Goal: Transaction & Acquisition: Purchase product/service

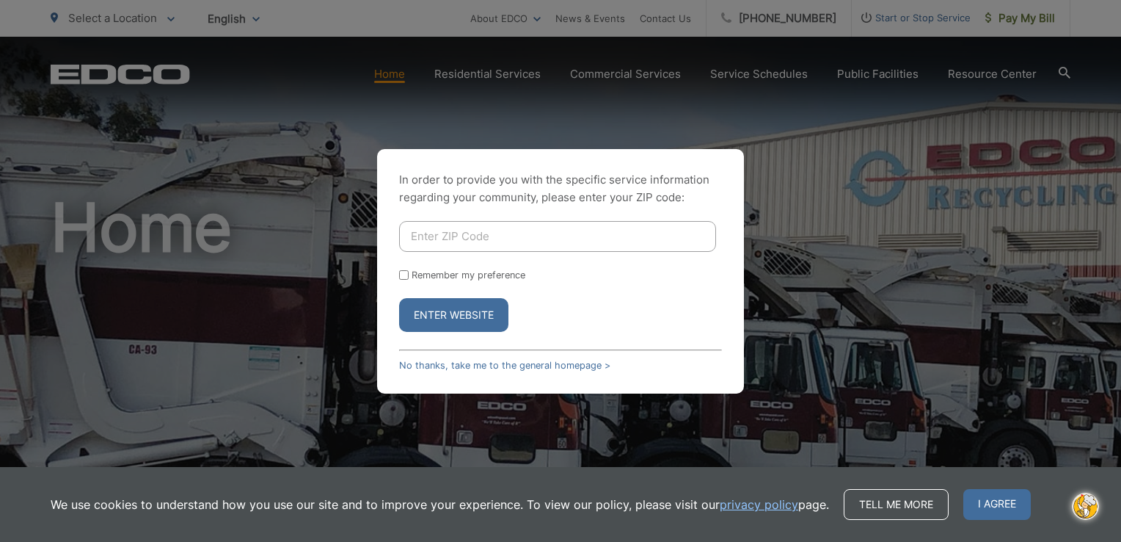
click at [414, 239] on input "Enter ZIP Code" at bounding box center [557, 236] width 317 height 31
type input "92025-6356"
click at [460, 313] on button "Enter Website" at bounding box center [453, 315] width 109 height 34
click at [404, 274] on input "Remember my preference" at bounding box center [404, 275] width 10 height 10
checkbox input "true"
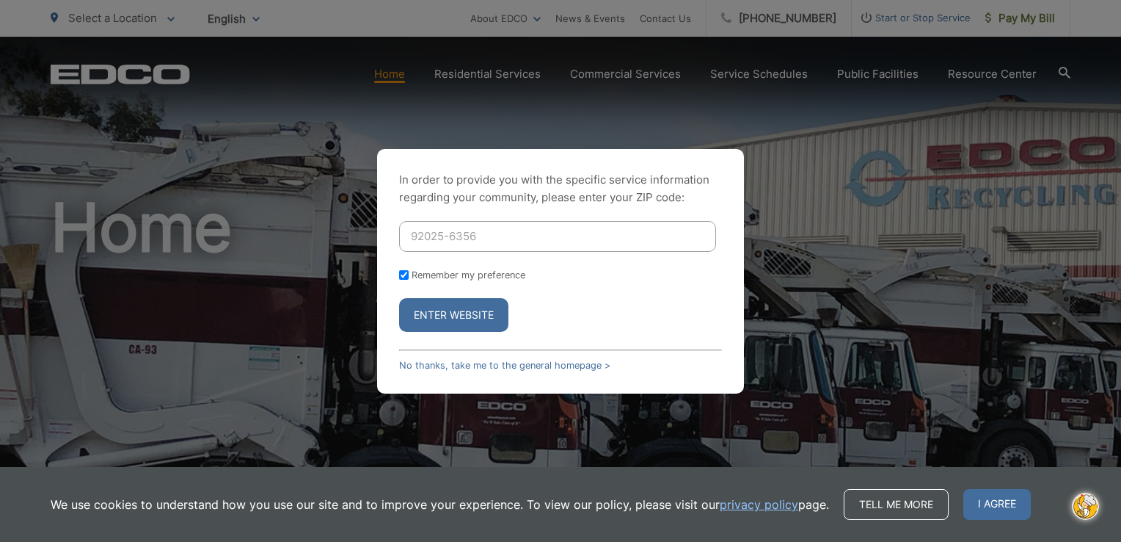
click at [433, 309] on button "Enter Website" at bounding box center [453, 315] width 109 height 34
click at [504, 366] on link "No thanks, take me to the general homepage >" at bounding box center [504, 365] width 211 height 11
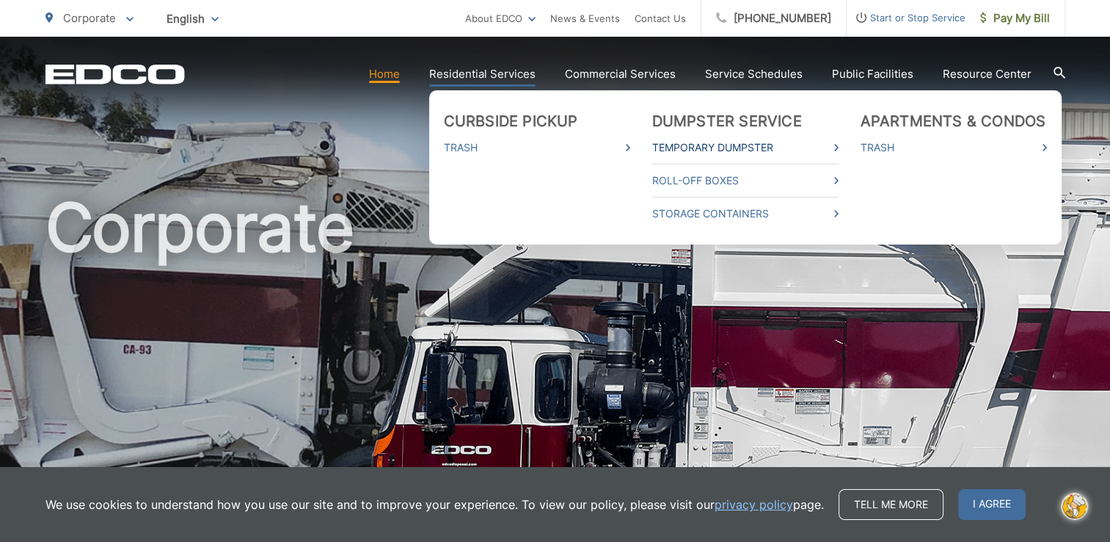
click at [687, 148] on link "Temporary Dumpster" at bounding box center [745, 148] width 186 height 18
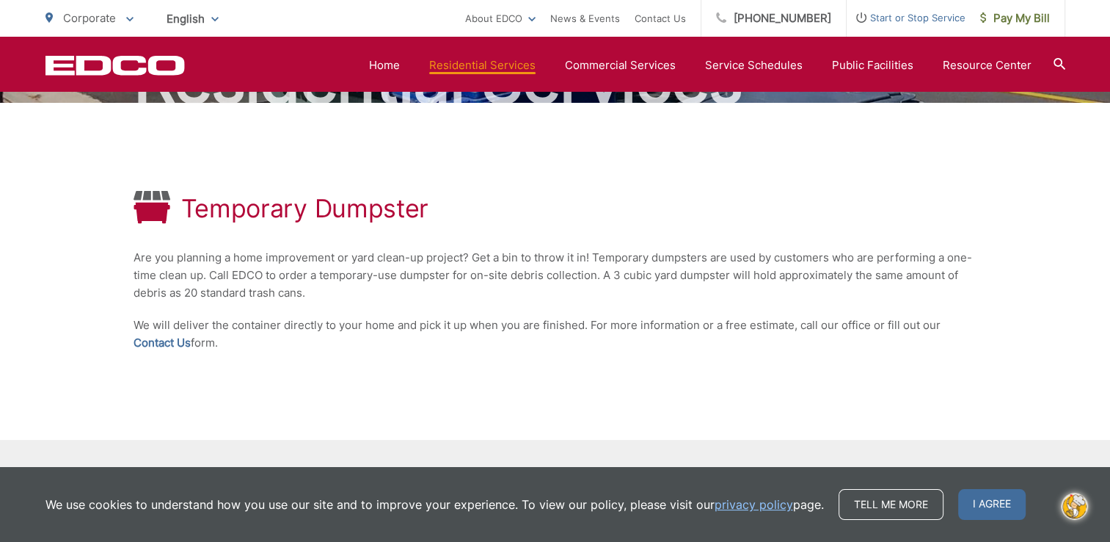
scroll to position [165, 0]
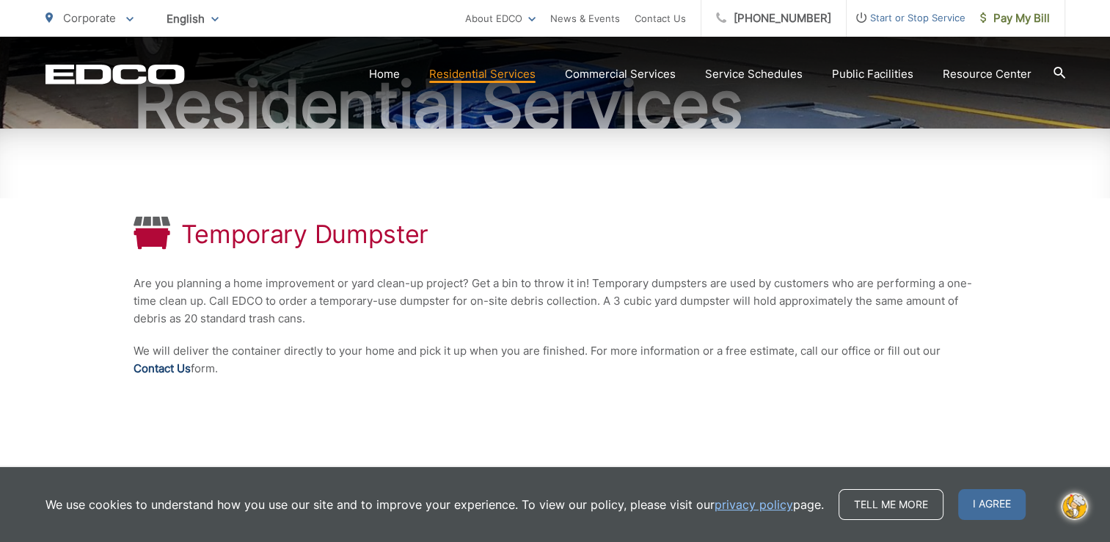
click at [170, 368] on link "Contact Us" at bounding box center [162, 369] width 57 height 18
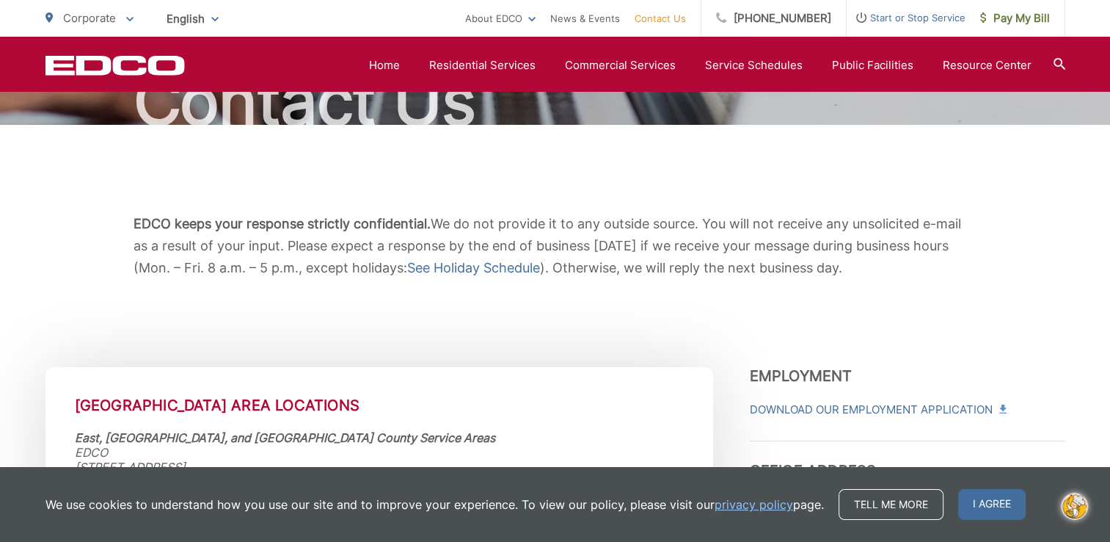
scroll to position [147, 0]
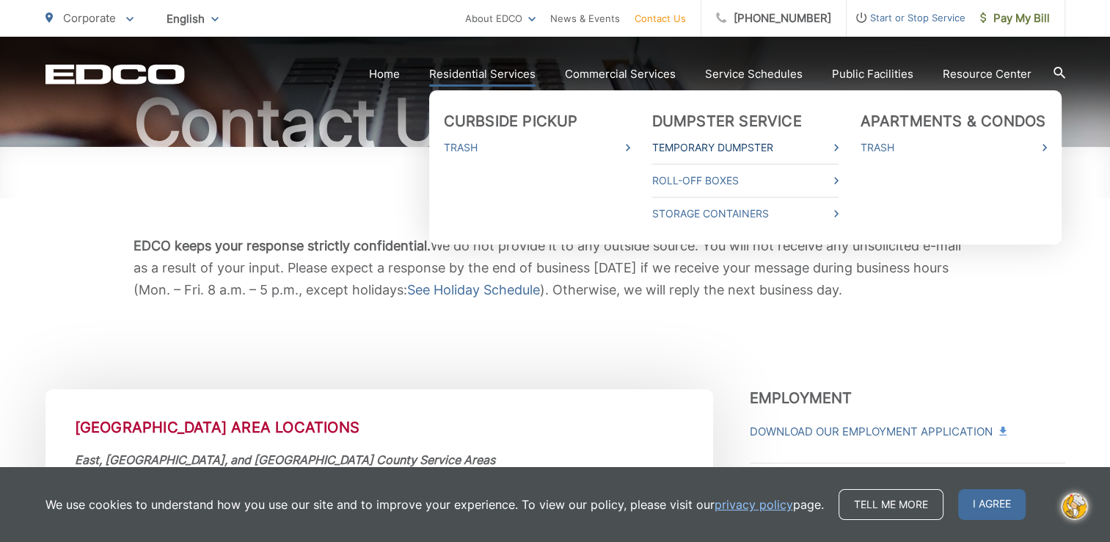
click at [680, 148] on link "Temporary Dumpster" at bounding box center [745, 148] width 186 height 18
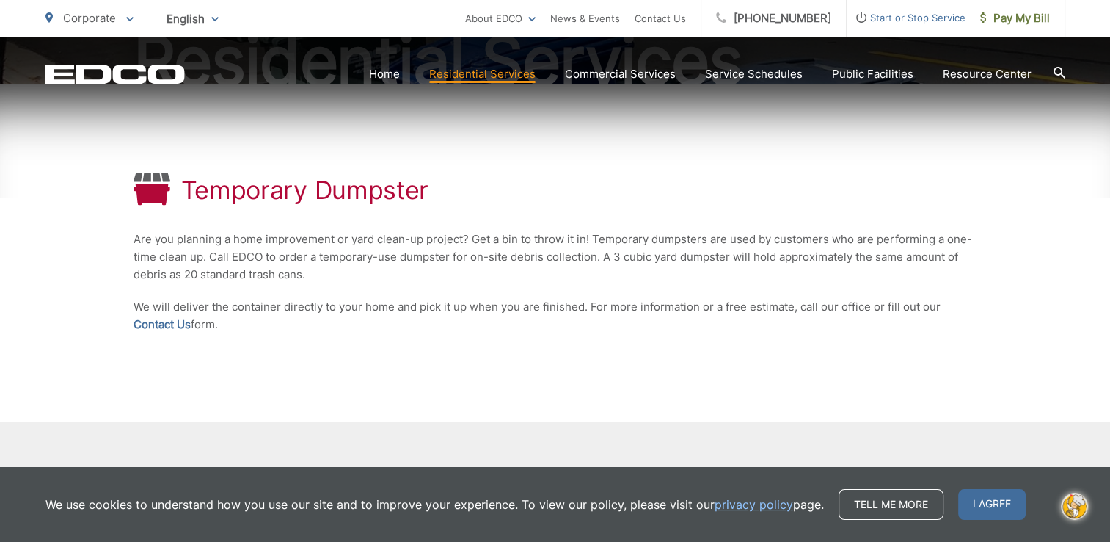
scroll to position [220, 0]
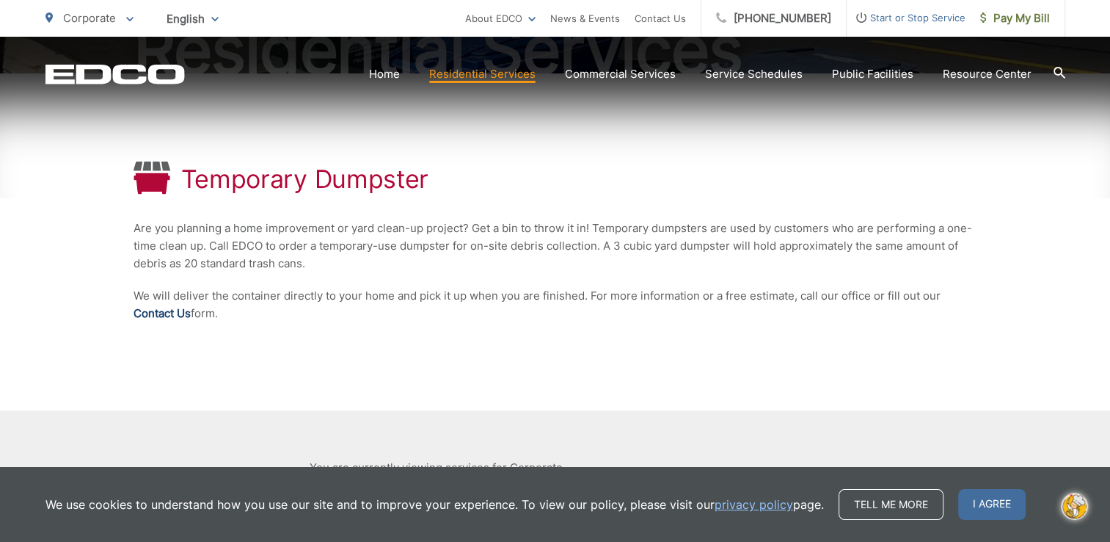
click at [167, 314] on link "Contact Us" at bounding box center [162, 314] width 57 height 18
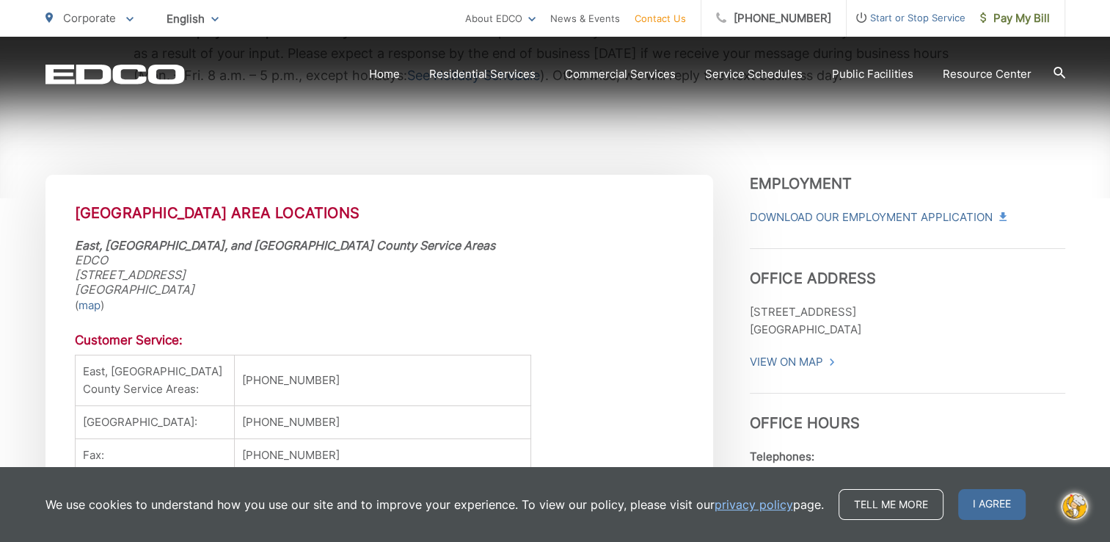
scroll to position [367, 0]
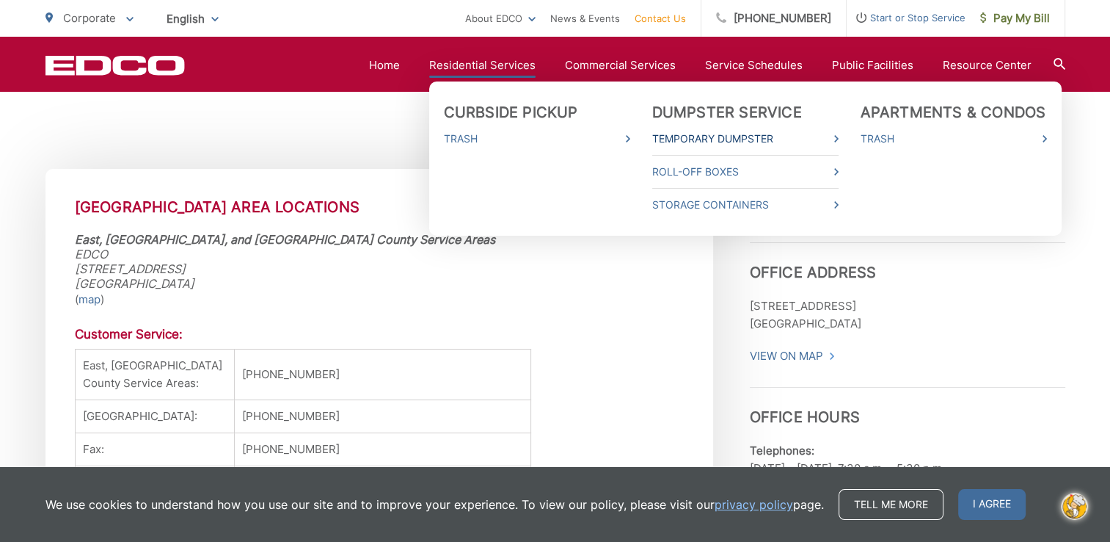
click at [688, 139] on link "Temporary Dumpster" at bounding box center [745, 139] width 186 height 18
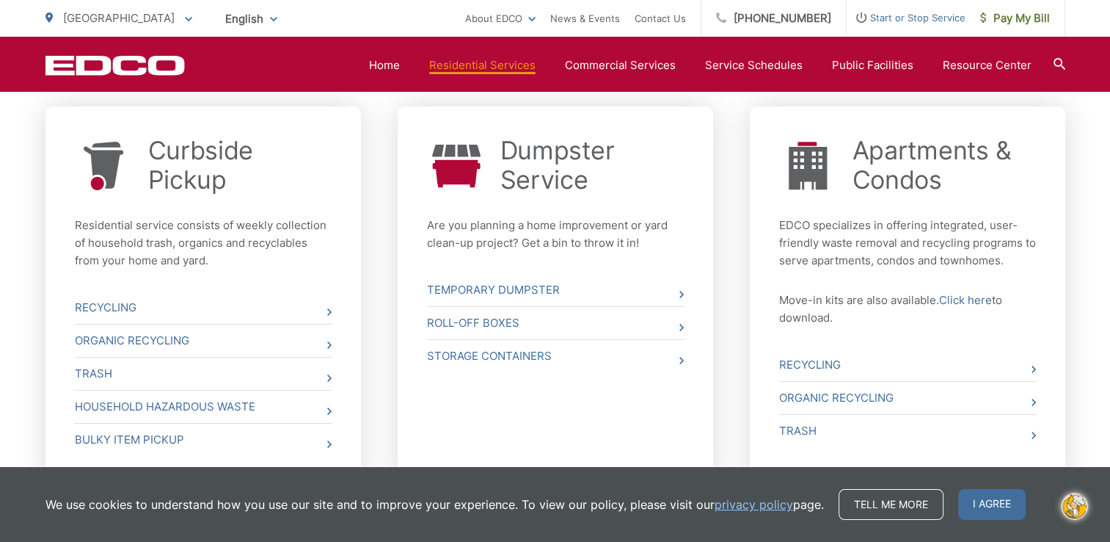
scroll to position [587, 0]
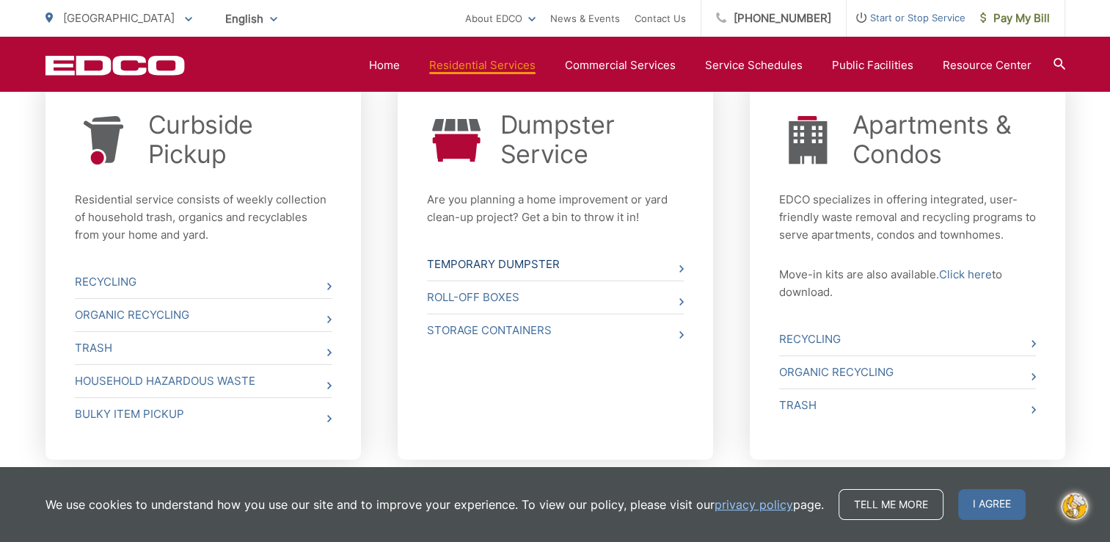
click at [524, 267] on link "Temporary Dumpster" at bounding box center [555, 264] width 257 height 32
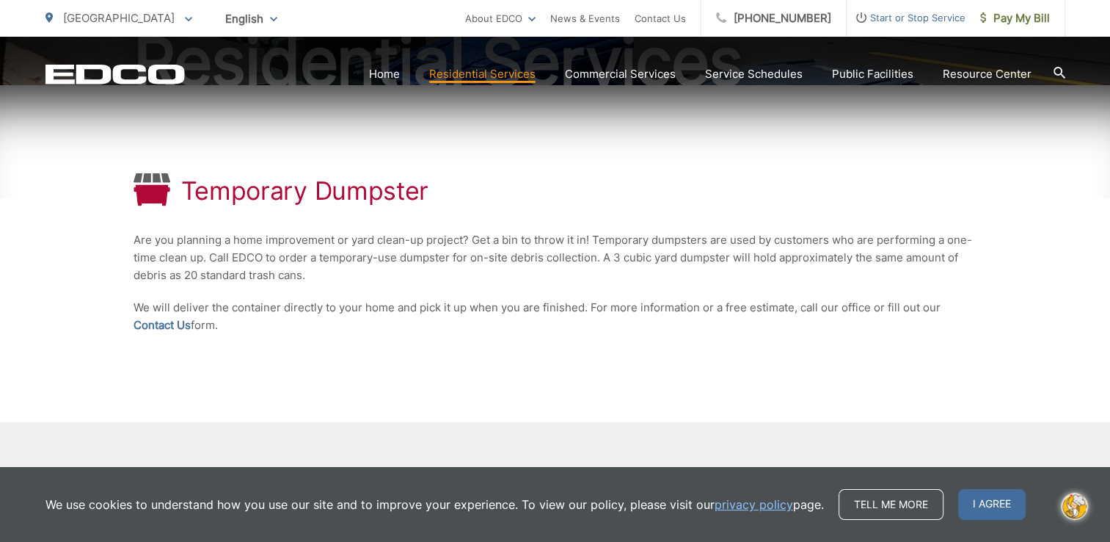
scroll to position [220, 0]
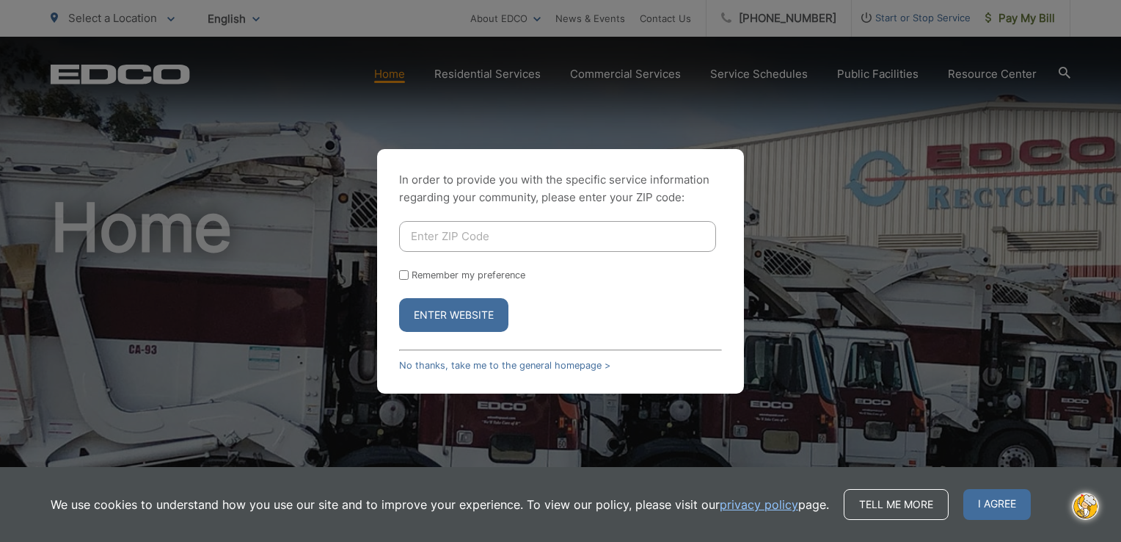
click at [418, 236] on input "Enter ZIP Code" at bounding box center [557, 236] width 317 height 31
type input "92025-6356"
click at [400, 277] on input "Remember my preference" at bounding box center [404, 275] width 10 height 10
checkbox input "true"
click at [463, 319] on button "Enter Website" at bounding box center [453, 315] width 109 height 34
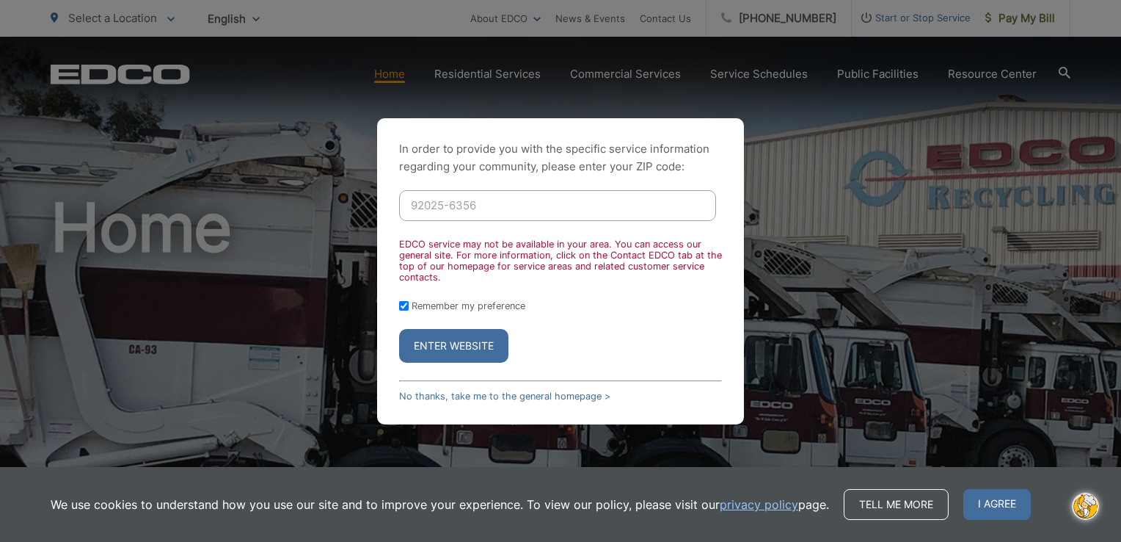
click at [458, 349] on button "Enter Website" at bounding box center [453, 346] width 109 height 34
click at [485, 399] on link "No thanks, take me to the general homepage >" at bounding box center [504, 395] width 211 height 11
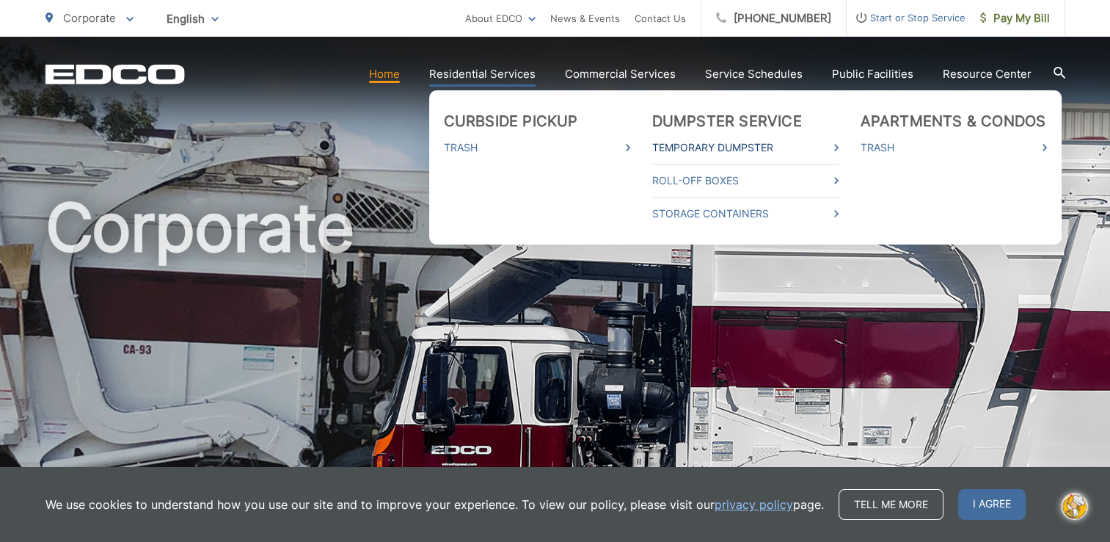
click at [693, 153] on link "Temporary Dumpster" at bounding box center [745, 148] width 186 height 18
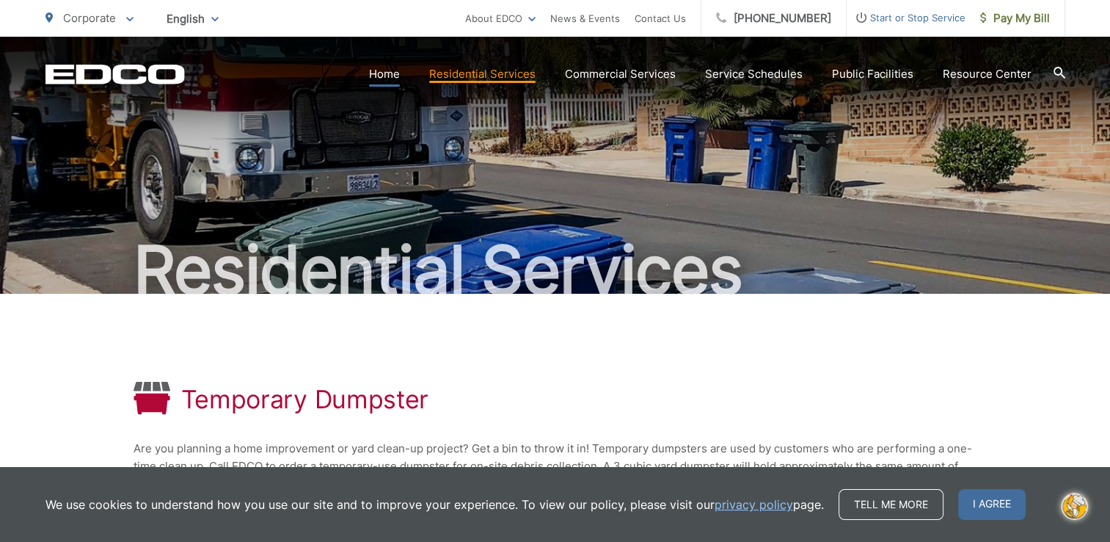
click at [397, 78] on link "Home" at bounding box center [384, 74] width 31 height 18
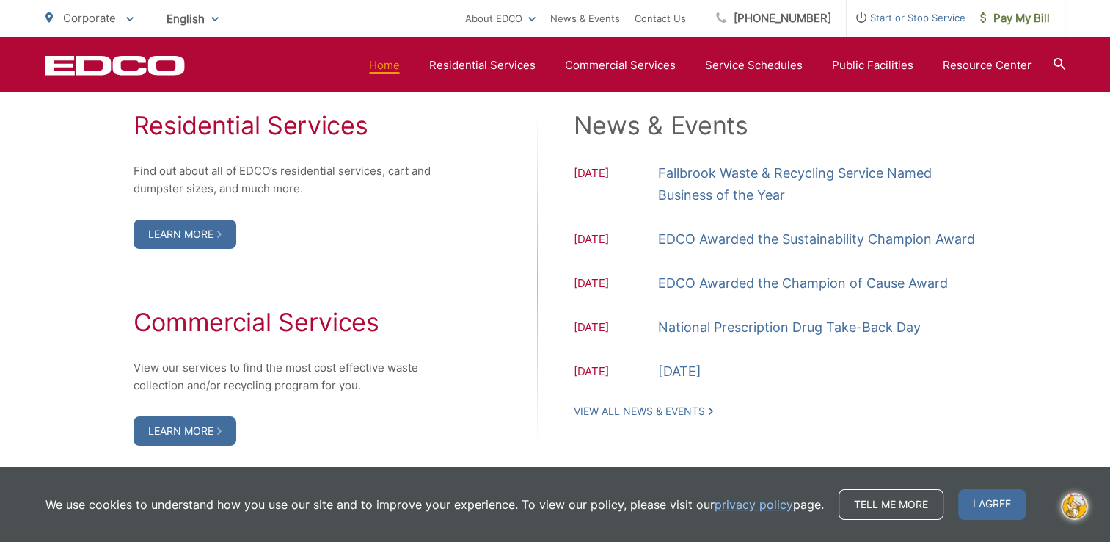
scroll to position [1394, 0]
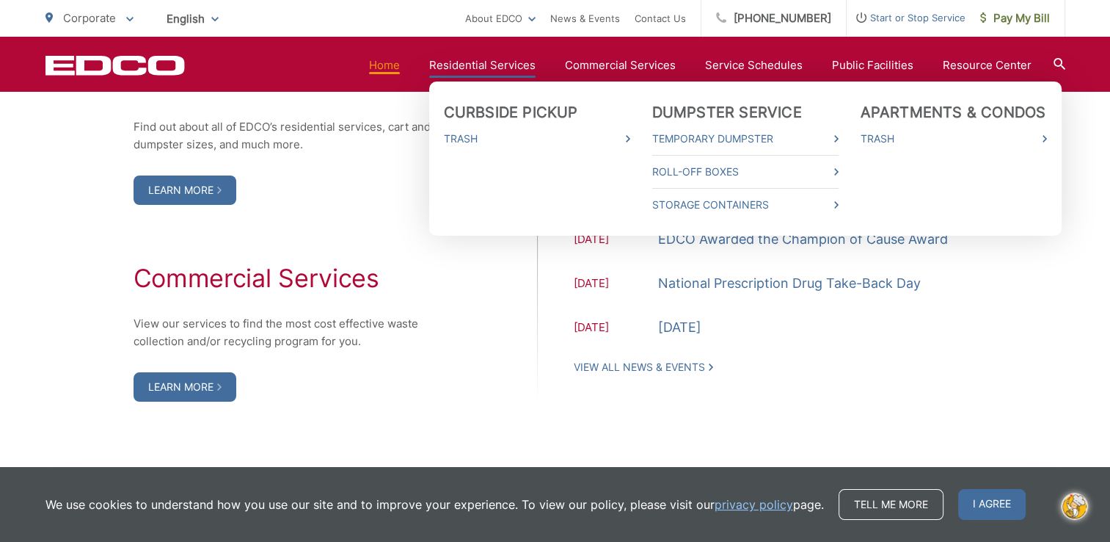
click at [483, 68] on link "Residential Services" at bounding box center [482, 66] width 106 height 18
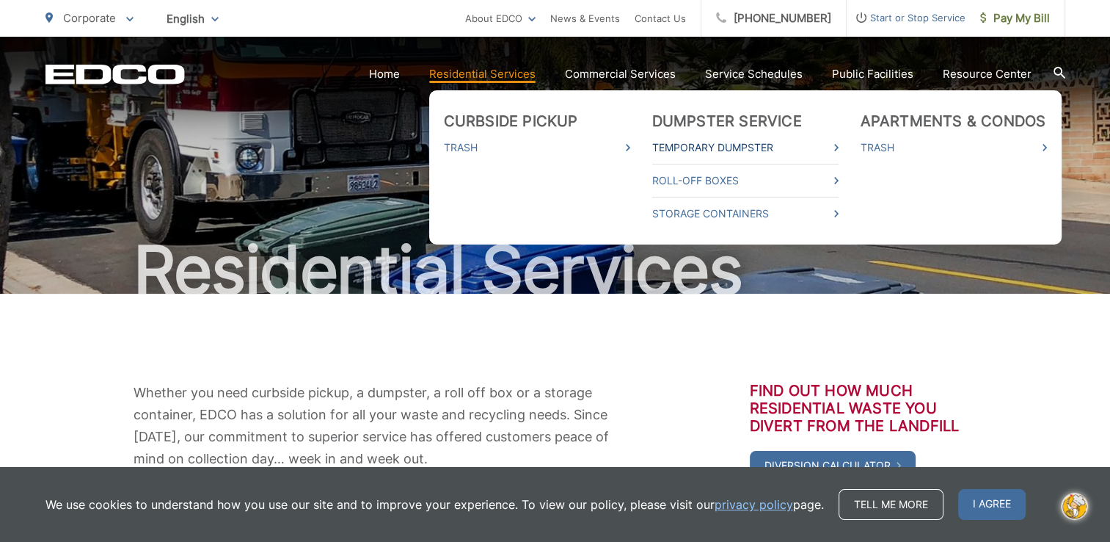
click at [693, 149] on link "Temporary Dumpster" at bounding box center [745, 148] width 186 height 18
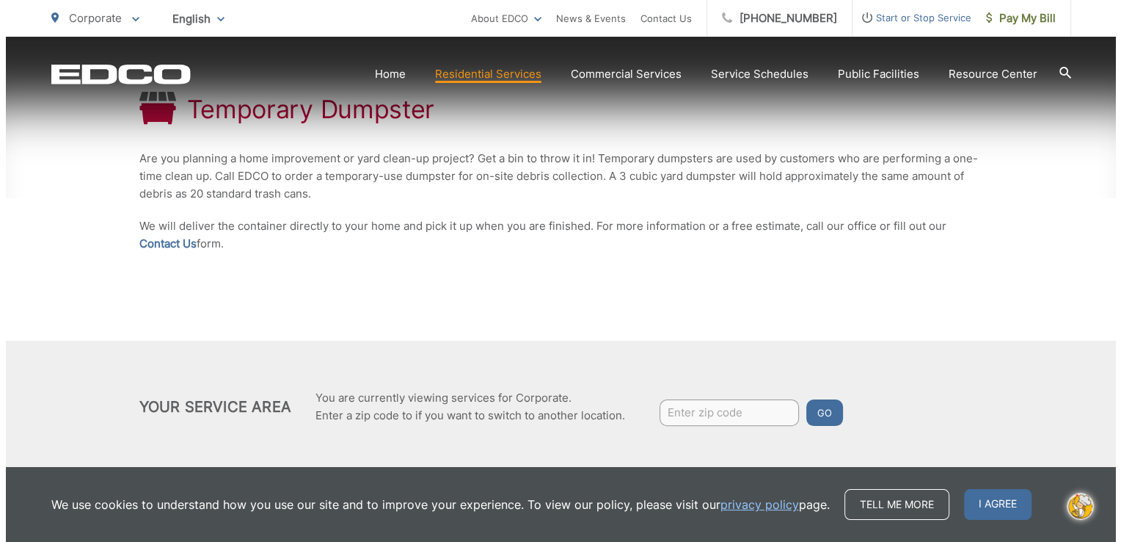
scroll to position [312, 0]
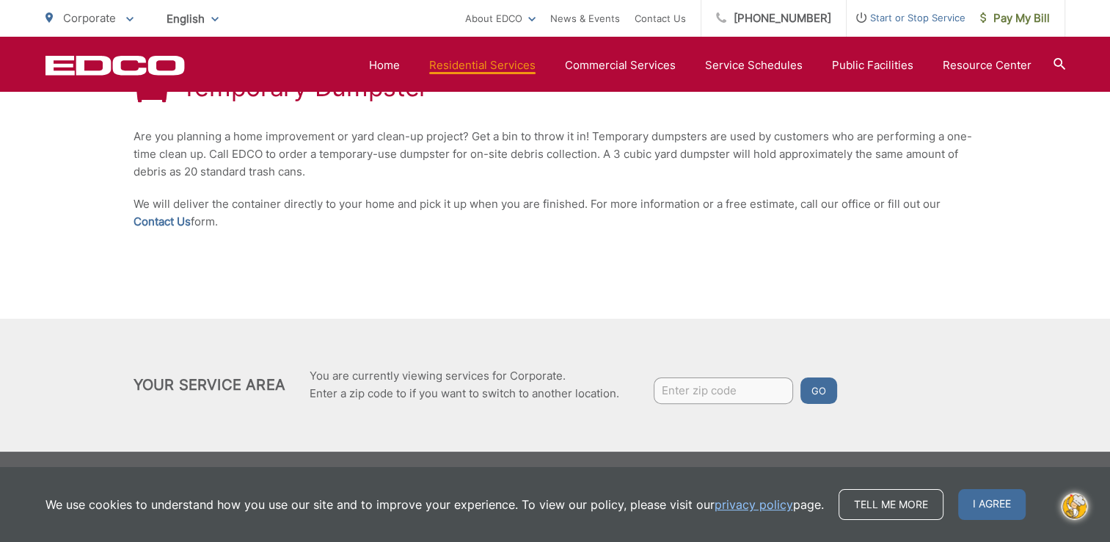
click at [668, 392] on input "Enter zip code" at bounding box center [723, 390] width 139 height 26
type input "92025"
click at [823, 389] on button "Go" at bounding box center [819, 390] width 37 height 26
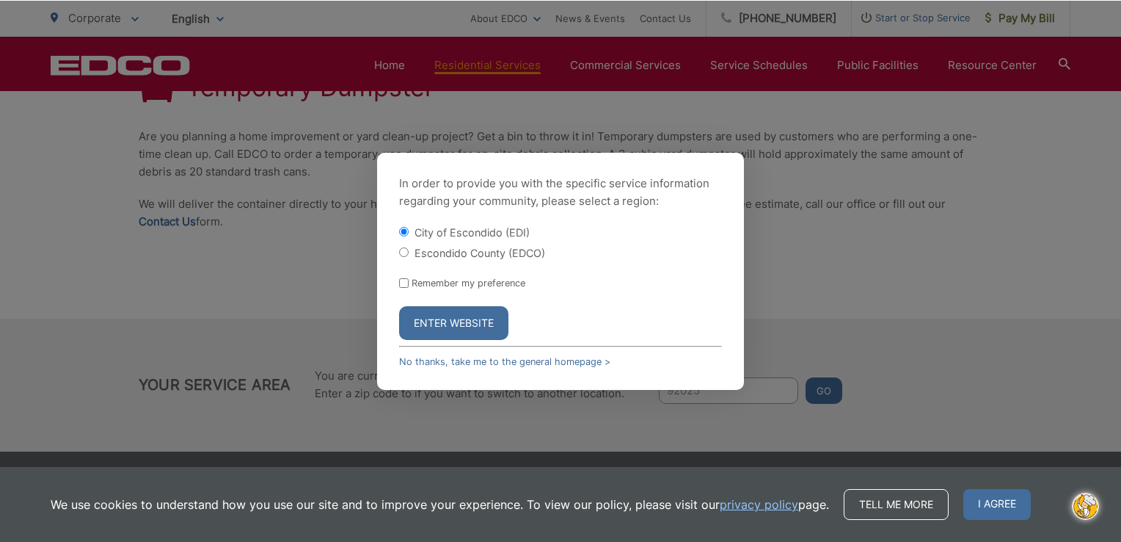
click at [465, 321] on button "Enter Website" at bounding box center [453, 323] width 109 height 34
